Goal: Task Accomplishment & Management: Complete application form

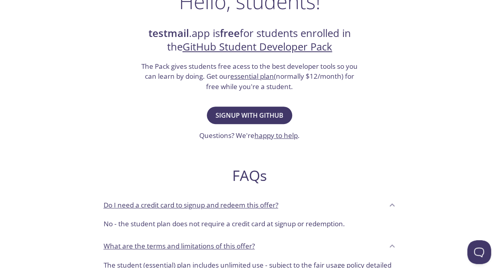
scroll to position [151, 0]
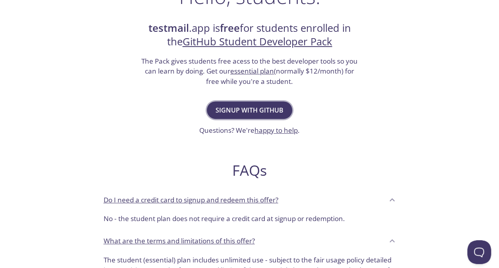
click at [259, 111] on span "Signup with GitHub" at bounding box center [250, 109] width 68 height 11
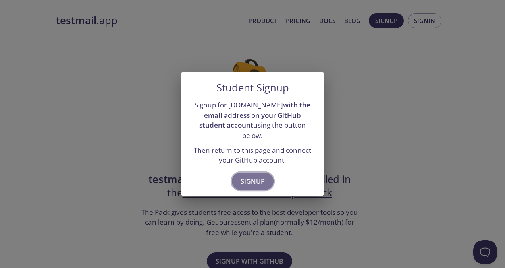
click at [263, 176] on span "Signup" at bounding box center [253, 181] width 24 height 11
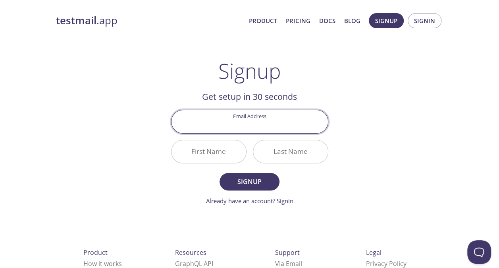
click at [269, 122] on input "Email Address" at bounding box center [250, 121] width 157 height 23
type input "[PERSON_NAME][EMAIL_ADDRESS][DOMAIN_NAME]"
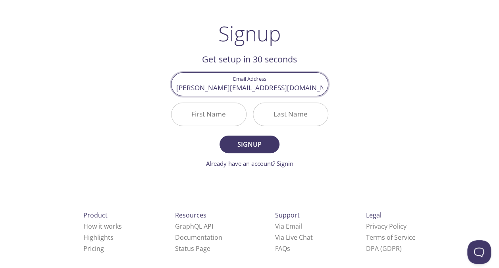
scroll to position [38, 0]
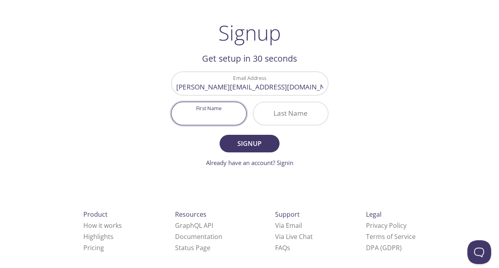
click at [213, 123] on input "First Name" at bounding box center [209, 113] width 75 height 23
type input "Mateus"
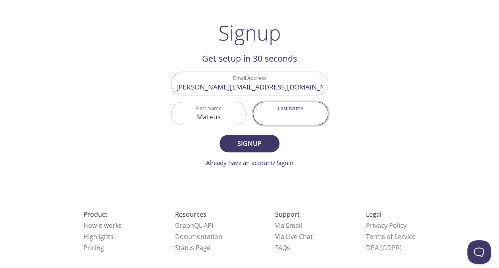
click at [279, 109] on input "Last Name" at bounding box center [290, 113] width 75 height 23
type input "[PERSON_NAME]"
click at [269, 136] on button "Signup" at bounding box center [250, 143] width 60 height 17
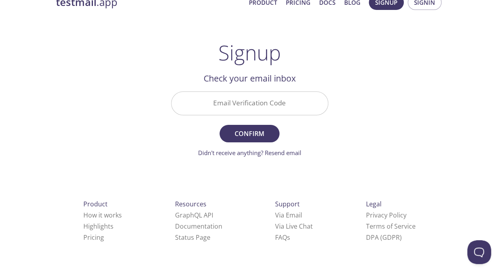
scroll to position [15, 0]
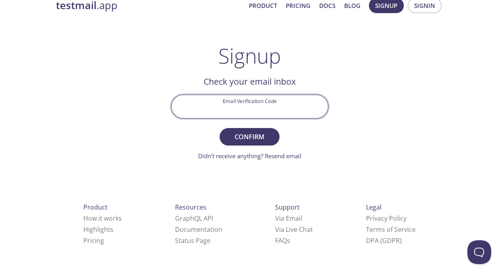
click at [275, 108] on input "Email Verification Code" at bounding box center [250, 106] width 157 height 23
paste input "RBR8Q7U"
type input "RBR8Q7U"
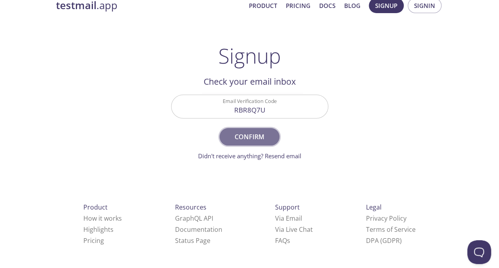
click at [233, 135] on span "Confirm" at bounding box center [249, 136] width 42 height 11
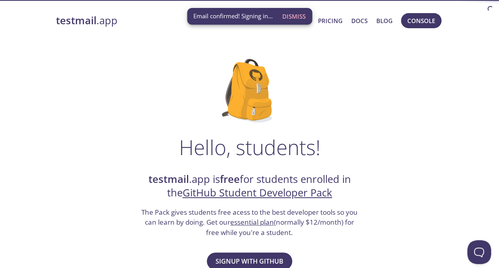
scroll to position [33, 0]
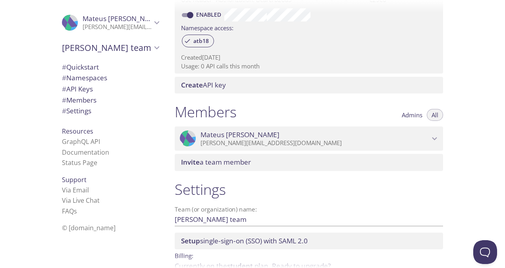
scroll to position [297, 0]
